Goal: Task Accomplishment & Management: Manage account settings

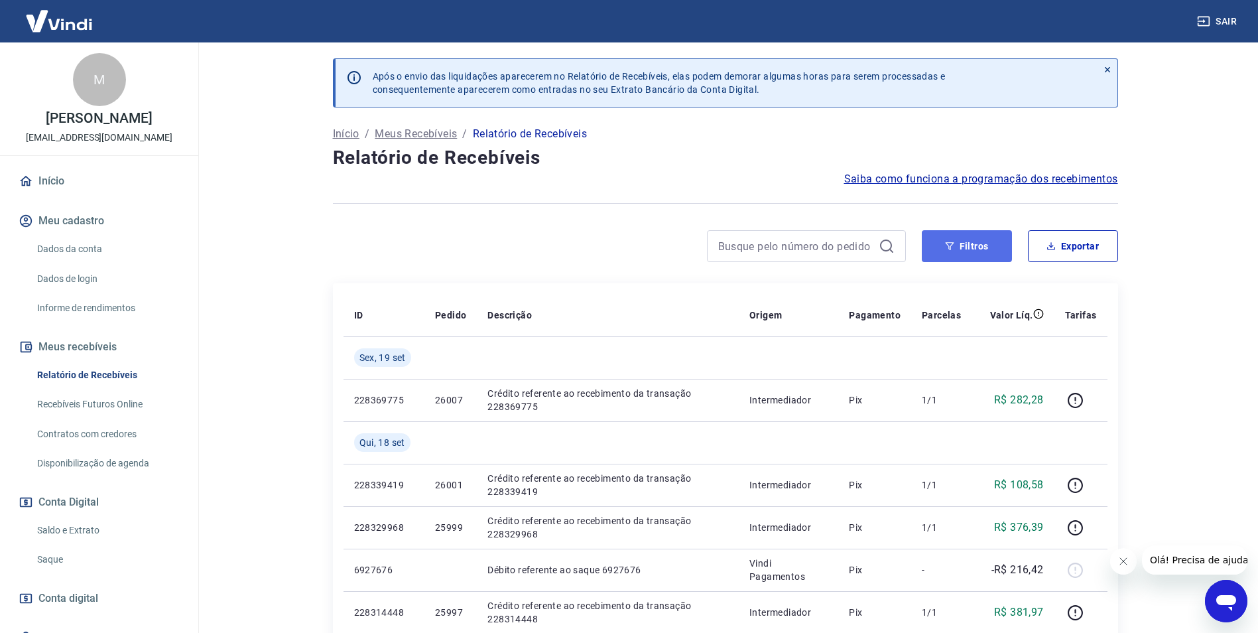
click at [980, 244] on button "Filtros" at bounding box center [967, 246] width 90 height 32
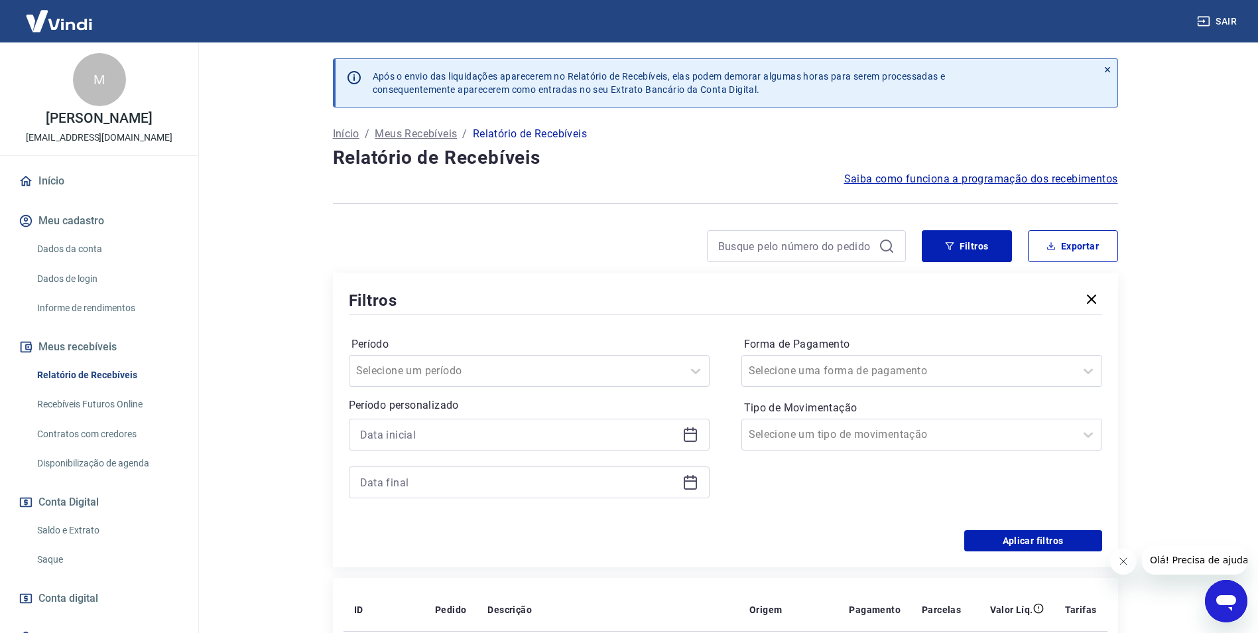
click at [691, 440] on icon at bounding box center [690, 434] width 16 height 16
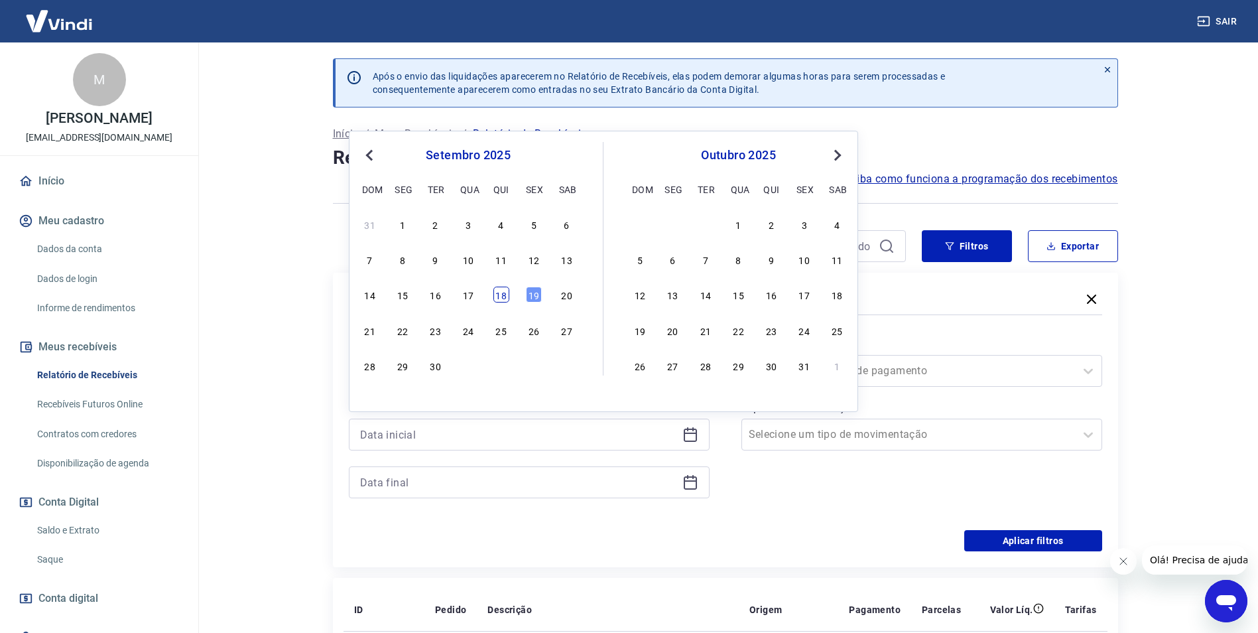
click at [506, 298] on div "18" at bounding box center [501, 295] width 16 height 16
type input "[DATE]"
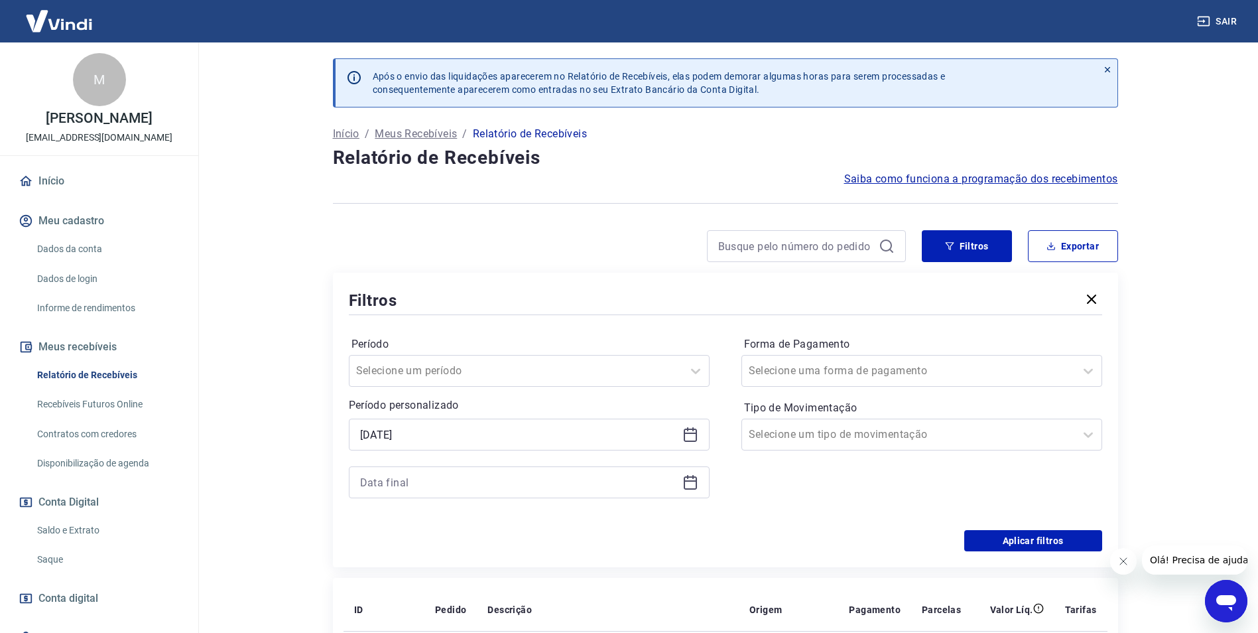
click at [695, 486] on icon at bounding box center [690, 482] width 16 height 16
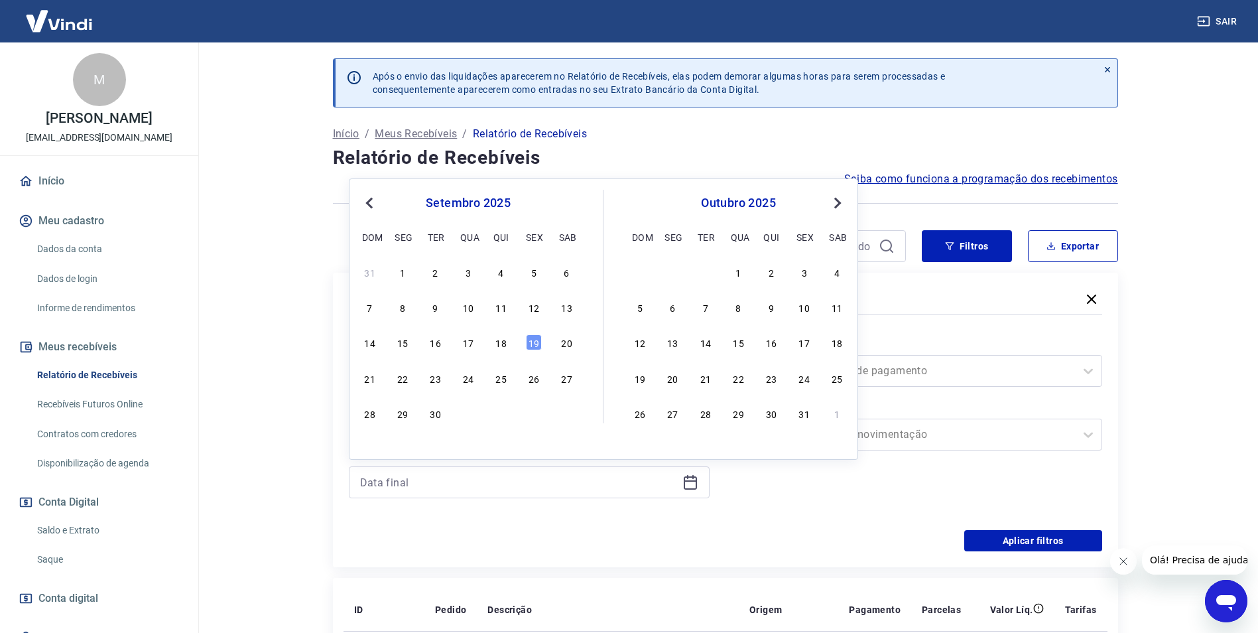
click at [507, 344] on div "18" at bounding box center [501, 342] width 16 height 16
type input "[DATE]"
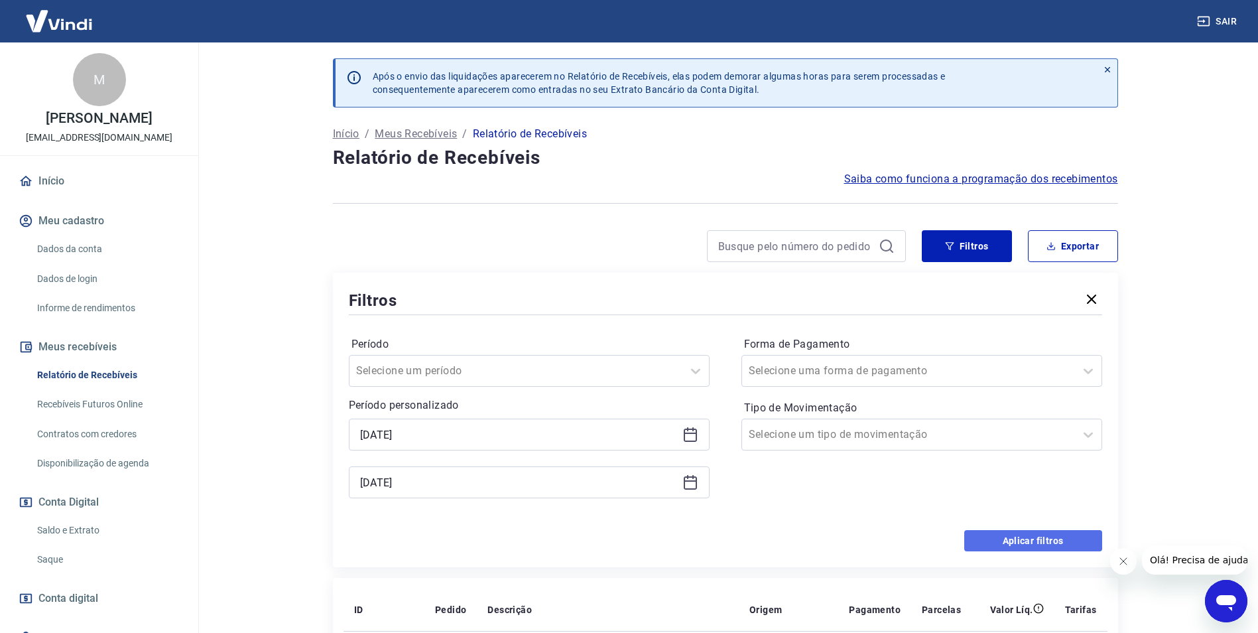
click at [1019, 548] on button "Aplicar filtros" at bounding box center [1033, 540] width 138 height 21
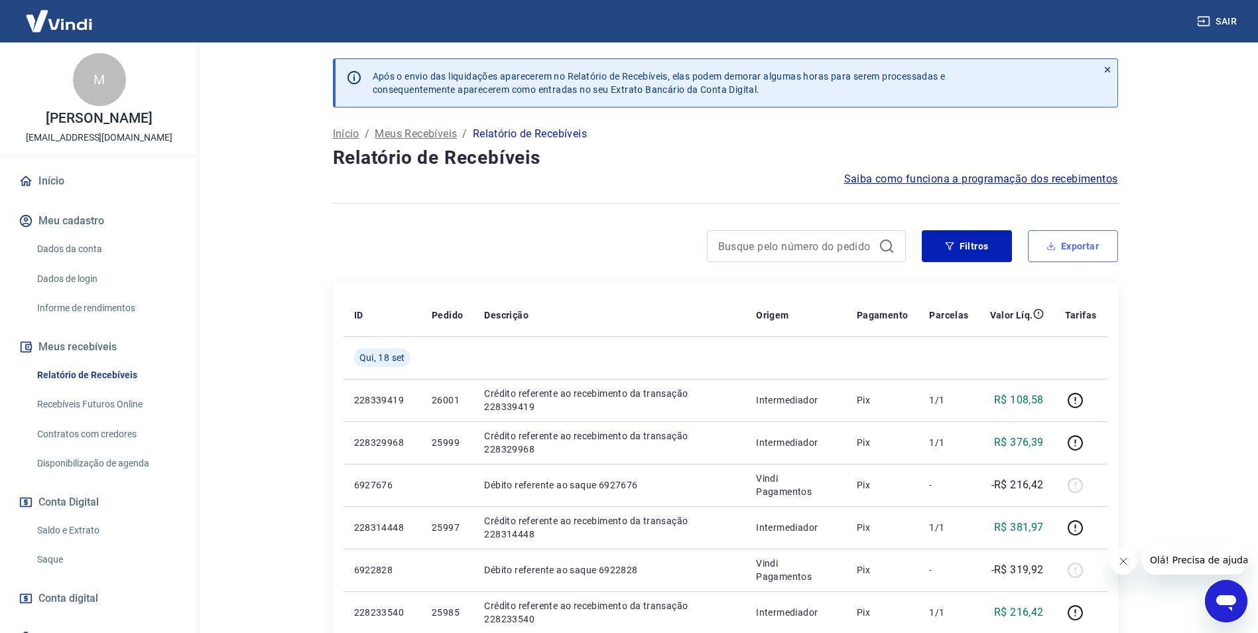
click at [1093, 257] on button "Exportar" at bounding box center [1073, 246] width 90 height 32
type input "[DATE]"
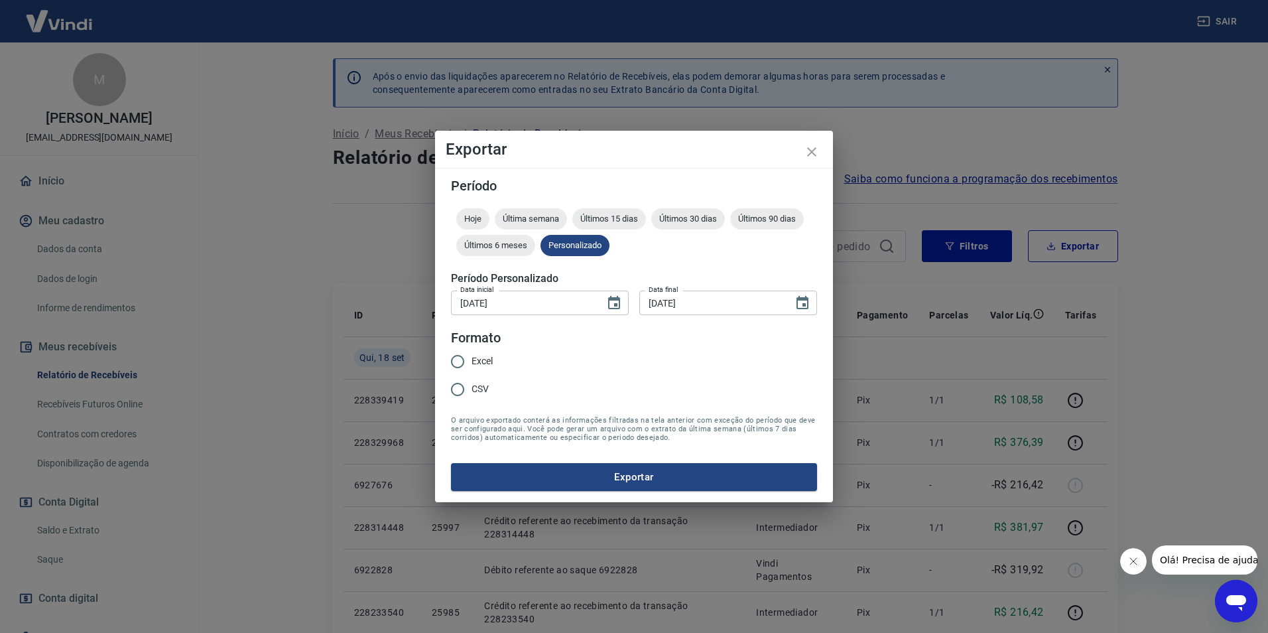
click at [478, 362] on span "Excel" at bounding box center [482, 361] width 21 height 14
click at [472, 362] on input "Excel" at bounding box center [458, 362] width 28 height 28
radio input "true"
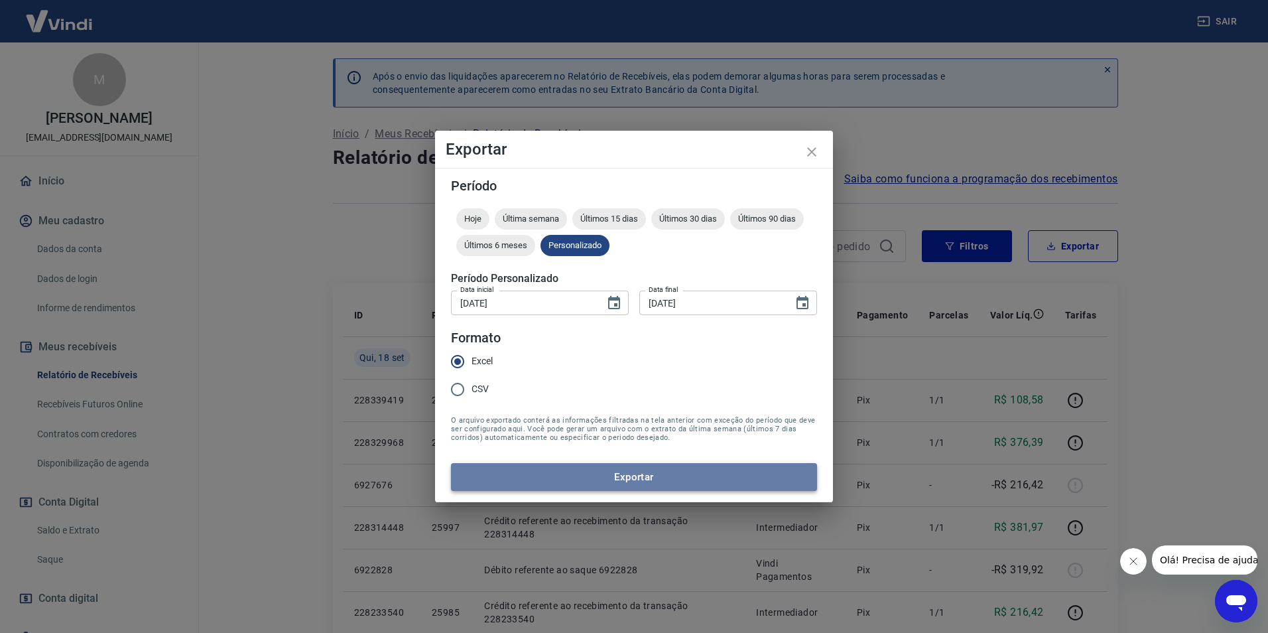
click at [627, 485] on button "Exportar" at bounding box center [634, 477] width 366 height 28
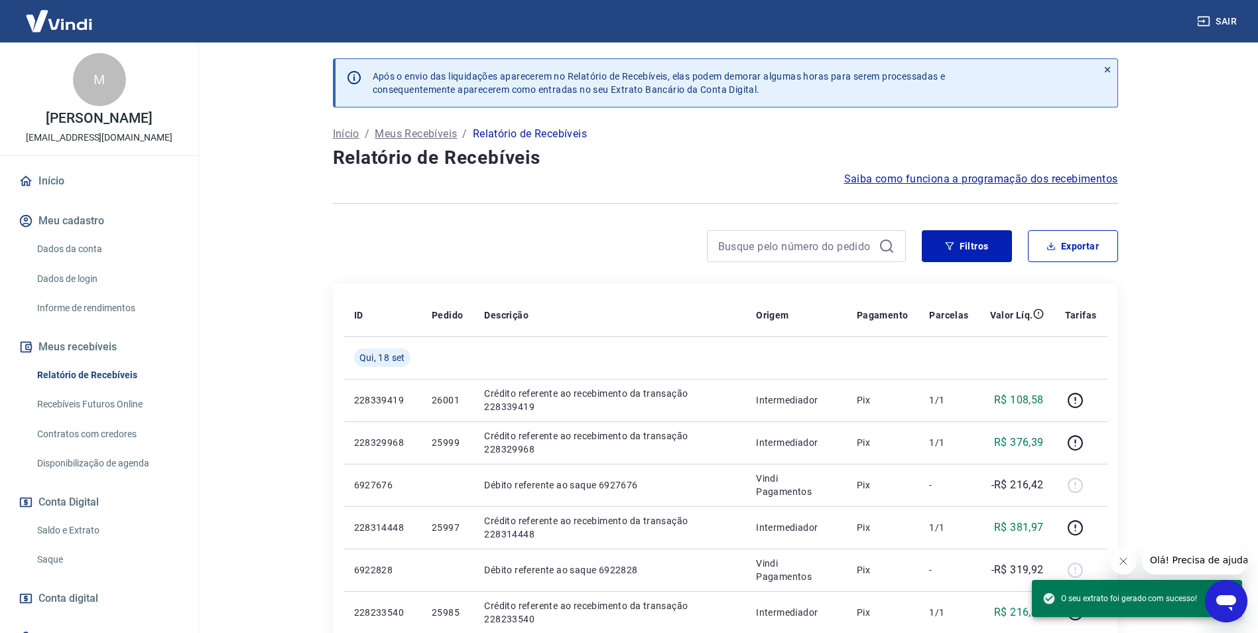
drag, startPoint x: 622, startPoint y: 243, endPoint x: 652, endPoint y: 180, distance: 69.7
click at [622, 243] on div at bounding box center [619, 246] width 573 height 32
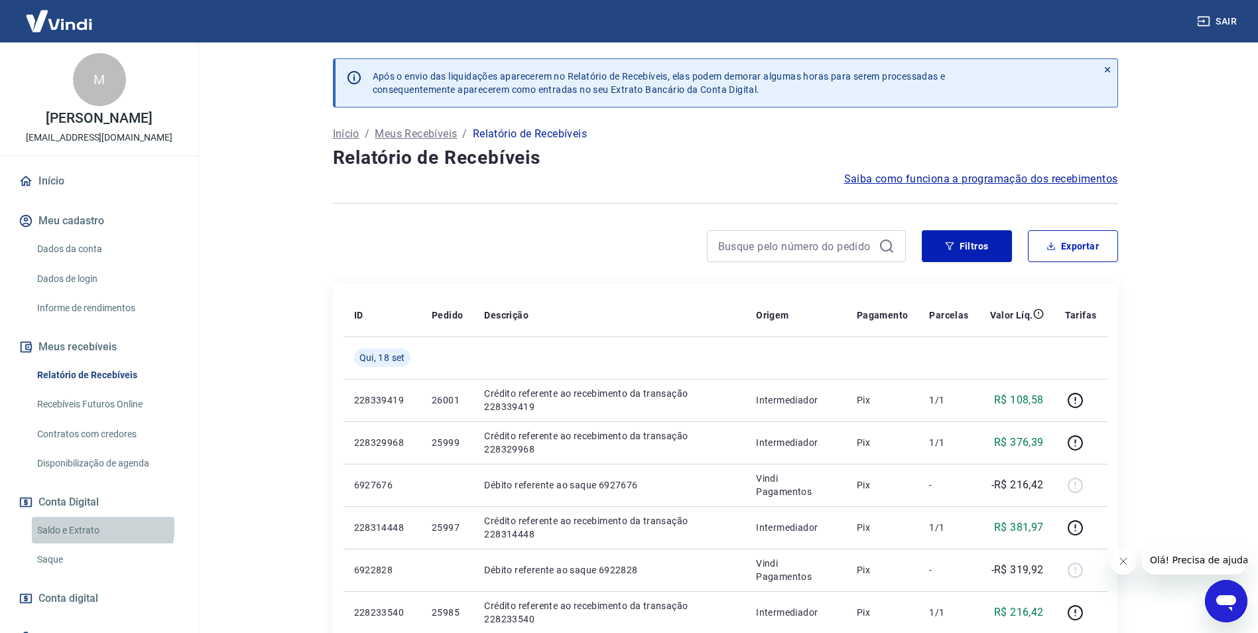
click at [81, 528] on link "Saldo e Extrato" at bounding box center [107, 530] width 151 height 27
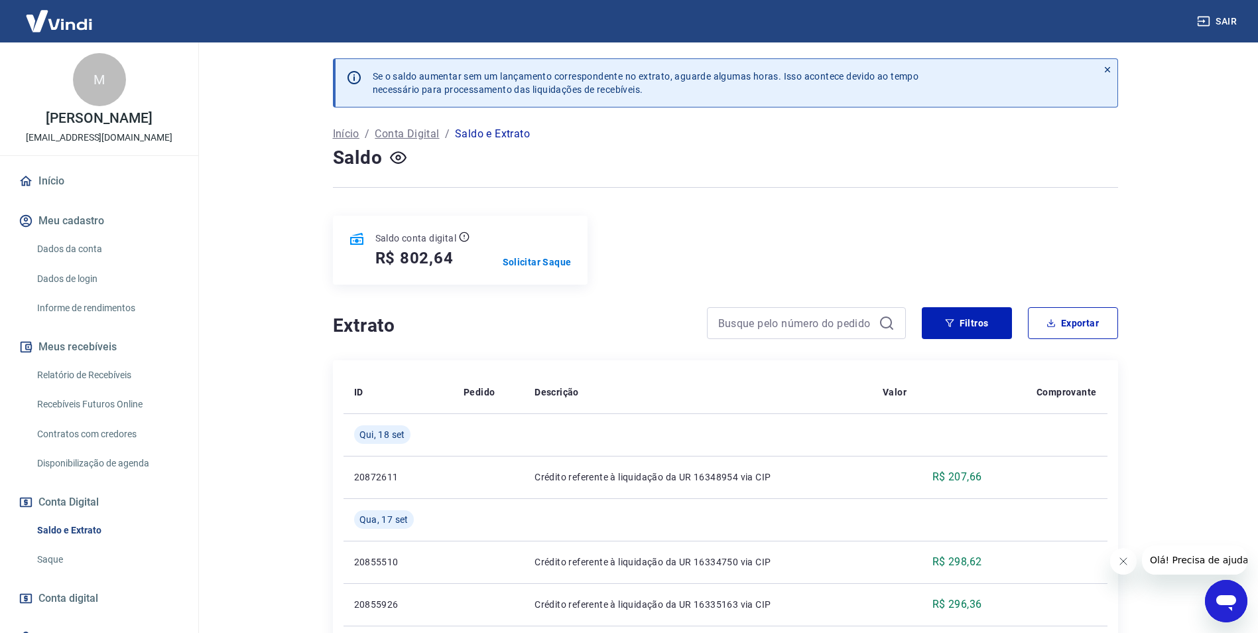
click at [1125, 566] on button "Fechar mensagem da empresa" at bounding box center [1123, 561] width 27 height 27
click at [405, 151] on icon "button" at bounding box center [398, 157] width 17 height 17
click at [403, 151] on icon "button" at bounding box center [398, 157] width 17 height 17
click at [270, 160] on main "Se o saldo aumentar sem um lançamento correspondente no extrato, aguarde alguma…" at bounding box center [725, 337] width 1066 height 590
